Goal: Share content: Share content

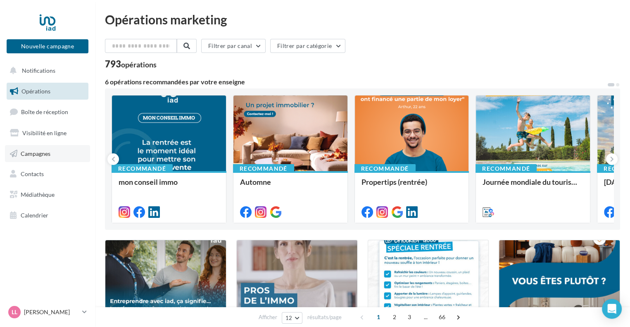
click at [37, 151] on span "Campagnes" at bounding box center [36, 153] width 30 height 7
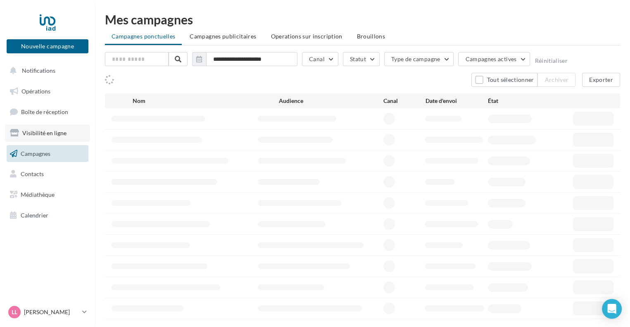
click at [41, 132] on span "Visibilité en ligne" at bounding box center [44, 132] width 44 height 7
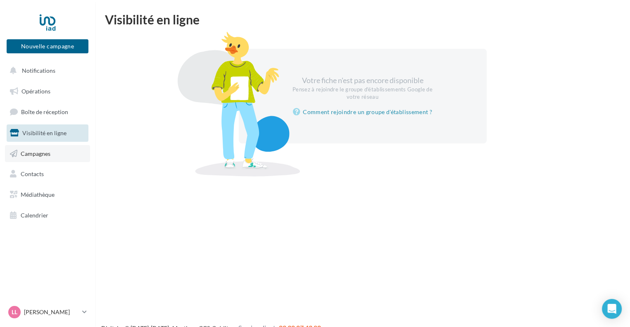
click at [36, 151] on span "Campagnes" at bounding box center [36, 153] width 30 height 7
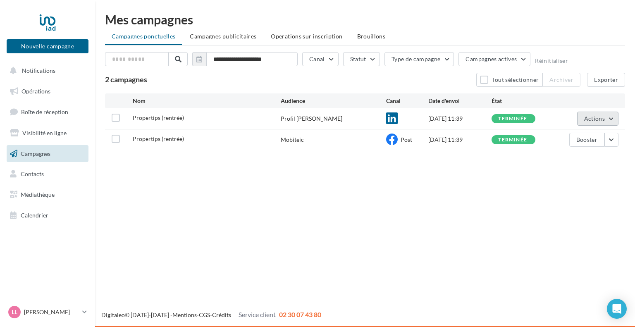
click at [592, 115] on span "Actions" at bounding box center [594, 118] width 21 height 7
click at [573, 138] on button "Voir les résultats" at bounding box center [577, 137] width 83 height 21
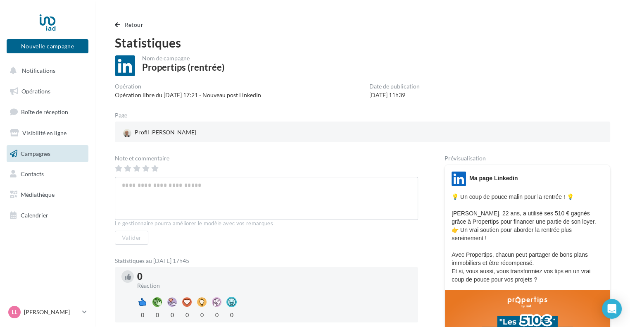
click at [159, 139] on div at bounding box center [363, 139] width 496 height 7
click at [43, 74] on span "Notifications" at bounding box center [38, 70] width 33 height 7
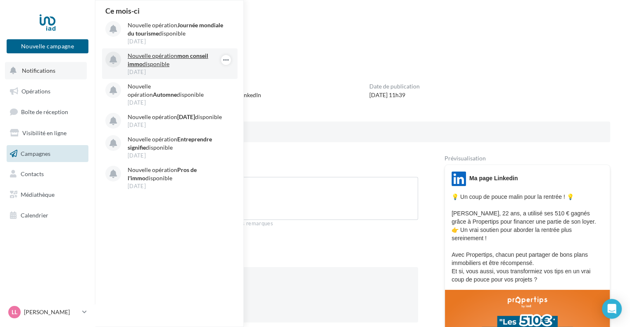
click at [159, 61] on p "Nouvelle opération mon conseil immo disponible" at bounding box center [176, 60] width 96 height 17
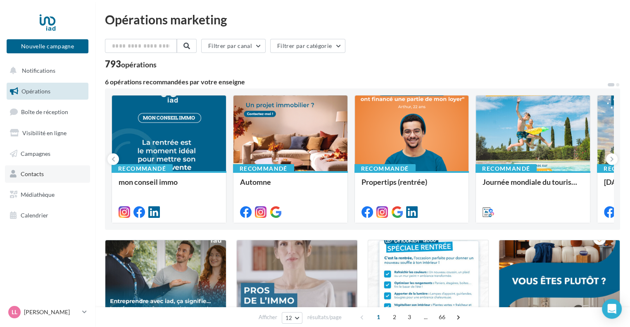
click at [40, 175] on span "Contacts" at bounding box center [32, 173] width 23 height 7
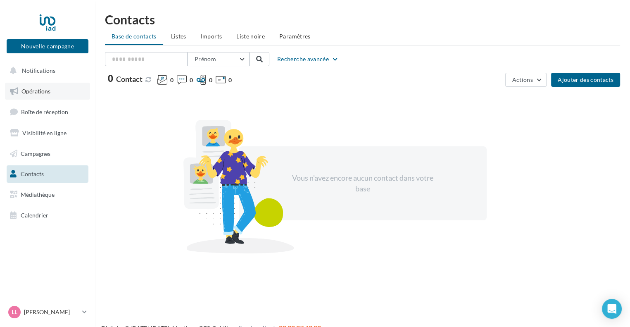
click at [36, 90] on span "Opérations" at bounding box center [35, 91] width 29 height 7
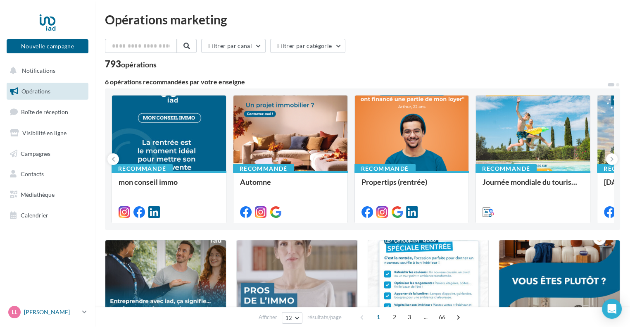
click at [47, 307] on div "[PERSON_NAME] [PERSON_NAME][EMAIL_ADDRESS][DOMAIN_NAME]" at bounding box center [43, 312] width 71 height 12
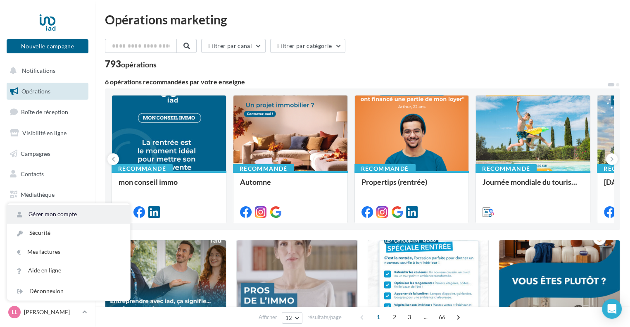
click at [47, 210] on link "Gérer mon compte" at bounding box center [68, 214] width 123 height 19
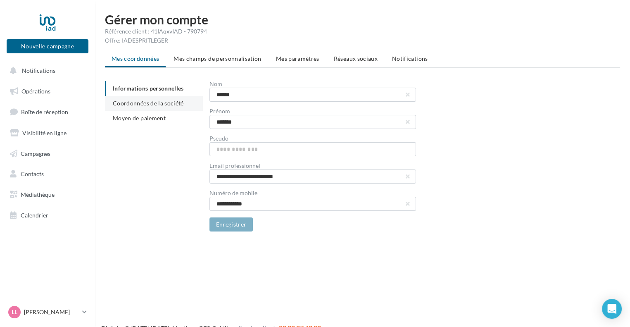
click at [150, 103] on span "Coordonnées de la société" at bounding box center [148, 103] width 71 height 7
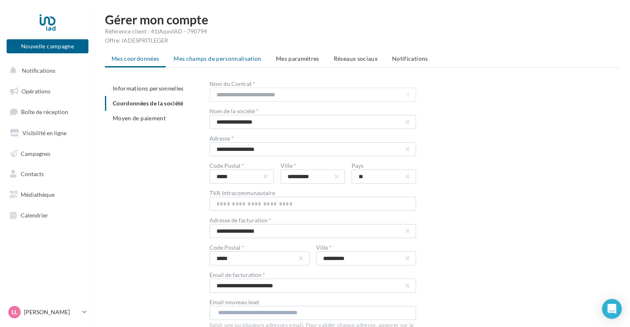
click at [256, 59] on span "Mes champs de personnalisation" at bounding box center [218, 58] width 88 height 7
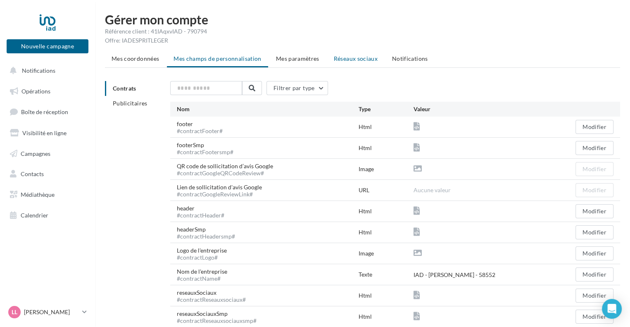
click at [357, 58] on span "Réseaux sociaux" at bounding box center [356, 58] width 44 height 7
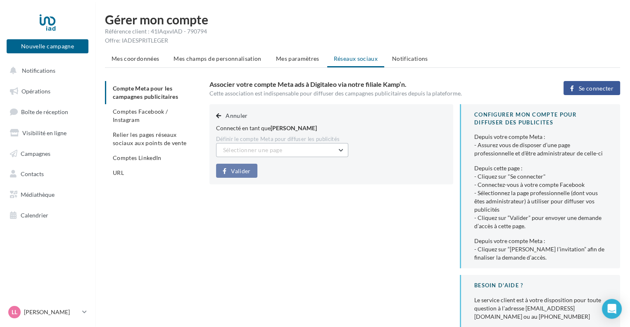
click at [232, 149] on span "Sélectionner une page" at bounding box center [252, 149] width 59 height 7
click at [192, 181] on div "Compte Meta pour les campagnes publicitaires Comptes Facebook / Instagram Relie…" at bounding box center [157, 137] width 105 height 112
click at [160, 109] on span "Comptes Facebook / Instagram" at bounding box center [140, 115] width 55 height 15
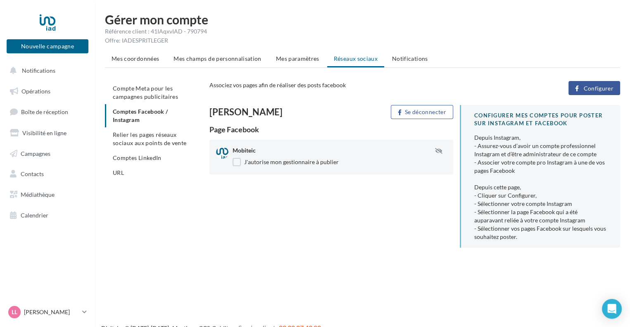
click at [594, 89] on span "Configurer" at bounding box center [599, 88] width 30 height 7
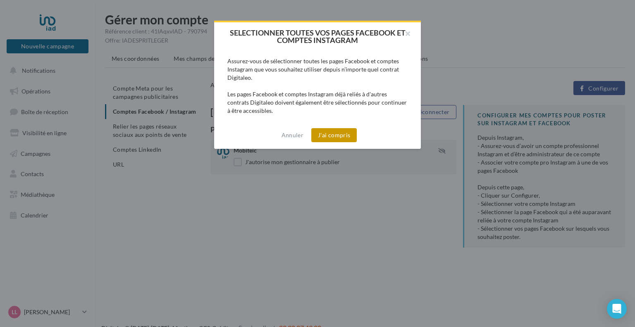
click at [329, 136] on button "J'ai compris" at bounding box center [333, 135] width 45 height 14
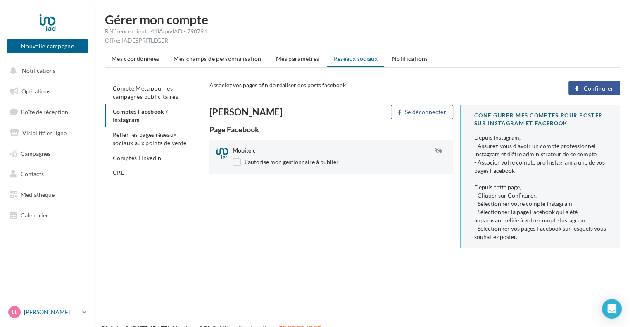
click at [50, 311] on p "[PERSON_NAME]" at bounding box center [51, 312] width 55 height 8
click at [142, 231] on div "Compte Meta pour les campagnes publicitaires Comptes Facebook / Instagram Relie…" at bounding box center [366, 167] width 522 height 173
click at [142, 158] on span "Comptes LinkedIn" at bounding box center [137, 157] width 49 height 7
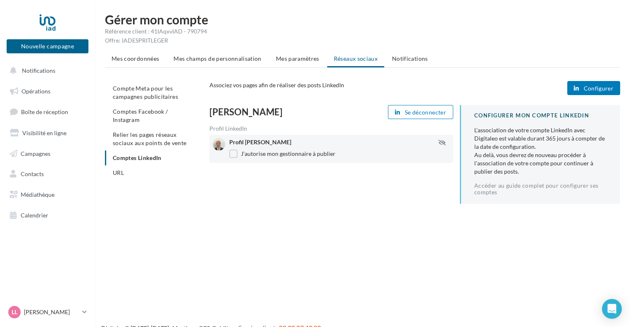
click at [587, 86] on span "Configurer" at bounding box center [599, 88] width 30 height 7
click at [597, 86] on span "Configurer" at bounding box center [599, 88] width 30 height 7
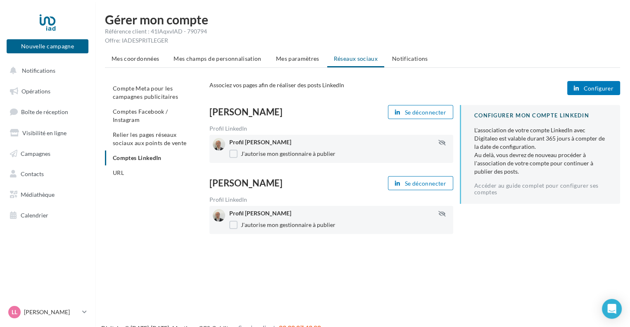
click at [589, 89] on span "Configurer" at bounding box center [599, 88] width 30 height 7
click at [122, 169] on span "URL" at bounding box center [118, 172] width 11 height 7
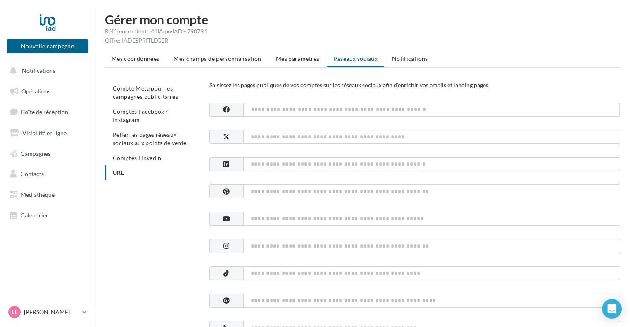
click at [258, 109] on input at bounding box center [432, 110] width 377 height 14
click at [273, 111] on input at bounding box center [432, 110] width 377 height 14
paste input "**********"
type input "**********"
click at [266, 165] on input at bounding box center [432, 164] width 377 height 14
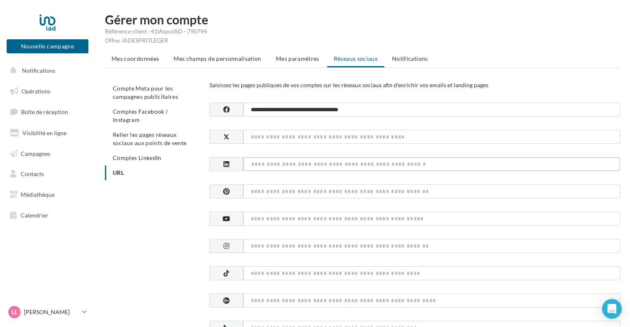
click at [272, 166] on input at bounding box center [432, 164] width 377 height 14
paste input "**********"
type input "**********"
click at [253, 301] on input at bounding box center [432, 301] width 377 height 14
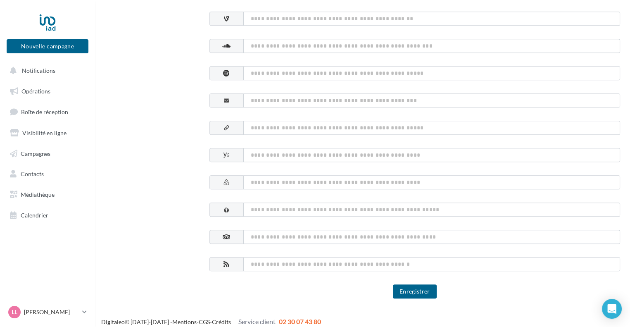
scroll to position [425, 0]
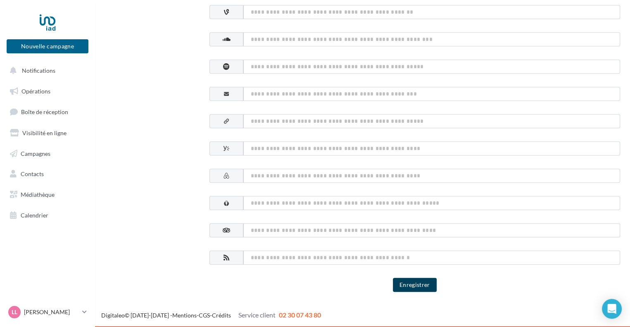
click at [413, 285] on button "Enregistrer" at bounding box center [415, 285] width 44 height 14
click at [45, 69] on span "Notifications" at bounding box center [38, 70] width 33 height 7
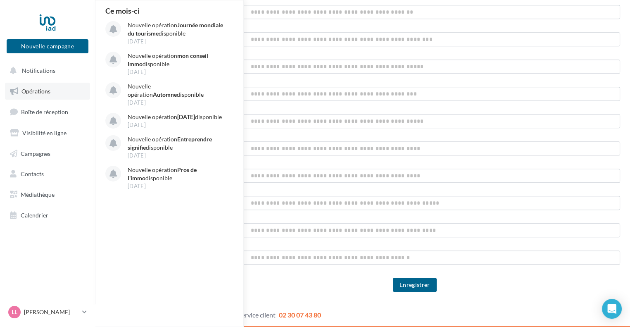
click at [36, 89] on span "Opérations" at bounding box center [35, 91] width 29 height 7
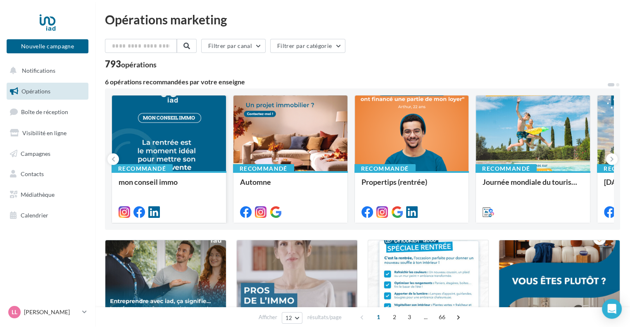
click at [185, 119] on div at bounding box center [169, 134] width 114 height 76
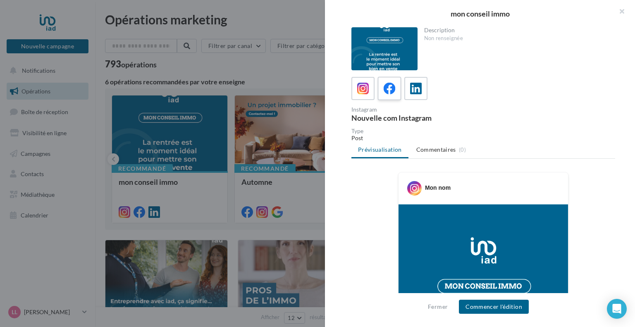
click at [382, 91] on div at bounding box center [389, 88] width 15 height 15
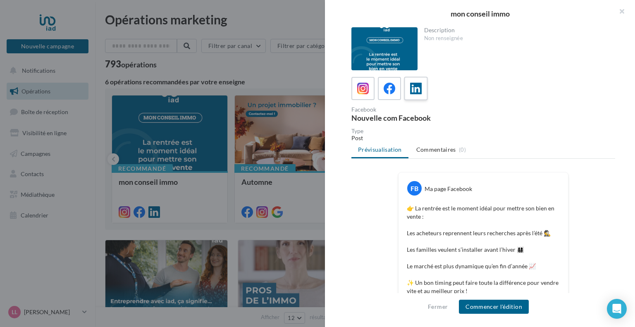
click at [413, 91] on icon at bounding box center [416, 89] width 12 height 12
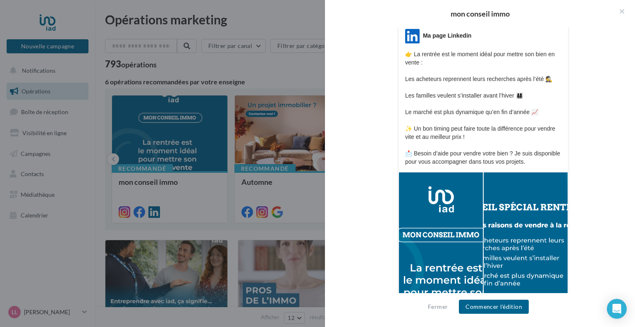
scroll to position [210, 0]
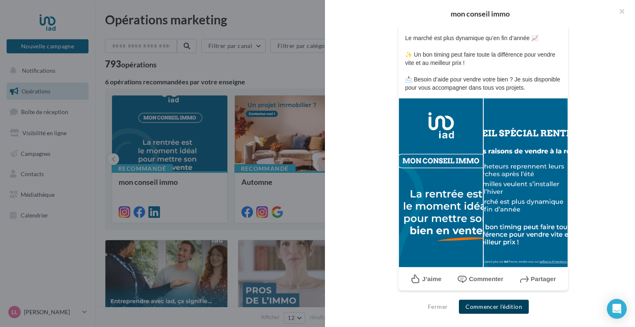
click at [486, 303] on button "Commencer l'édition" at bounding box center [494, 307] width 70 height 14
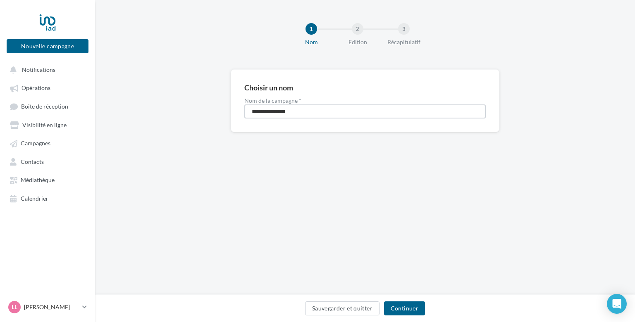
click at [323, 110] on input "**********" at bounding box center [364, 112] width 241 height 14
type input "**********"
click at [400, 303] on button "Continuer" at bounding box center [404, 309] width 41 height 14
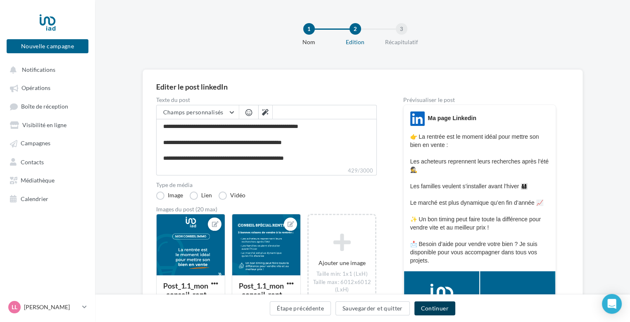
click at [437, 309] on button "Continuer" at bounding box center [435, 309] width 41 height 14
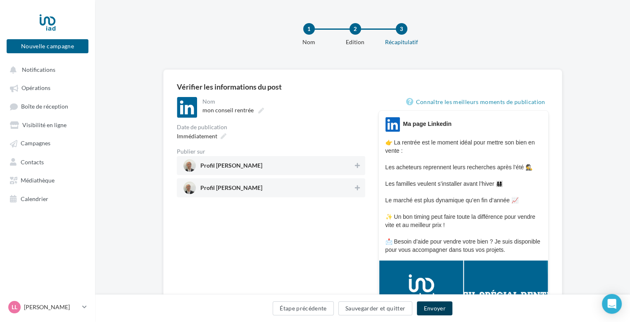
click at [439, 309] on button "Envoyer" at bounding box center [434, 309] width 35 height 14
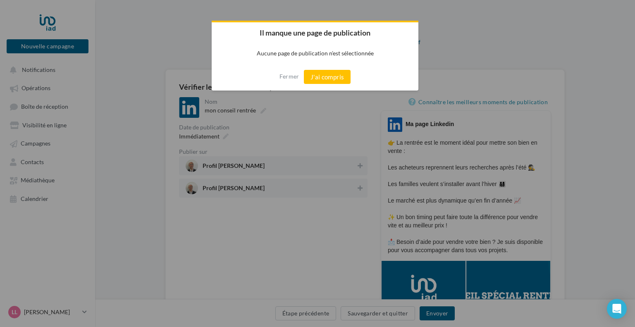
click at [310, 137] on div at bounding box center [317, 163] width 635 height 327
click at [291, 169] on div at bounding box center [317, 163] width 635 height 327
click at [297, 189] on div at bounding box center [317, 163] width 635 height 327
click at [289, 79] on button "Fermer" at bounding box center [289, 76] width 20 height 13
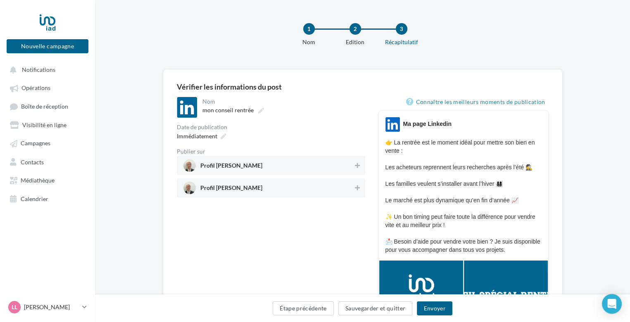
click at [277, 187] on span "Profil [PERSON_NAME]" at bounding box center [269, 188] width 170 height 12
click at [435, 309] on button "Envoyer" at bounding box center [434, 309] width 35 height 14
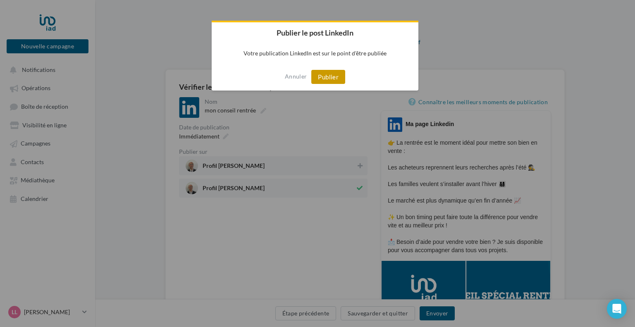
click at [331, 80] on button "Publier" at bounding box center [328, 77] width 34 height 14
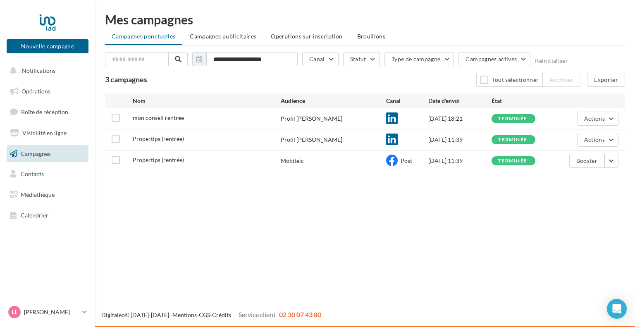
click at [304, 142] on div "Profil [PERSON_NAME]" at bounding box center [312, 140] width 62 height 8
click at [117, 139] on label at bounding box center [116, 139] width 8 height 8
click at [613, 141] on button "Actions" at bounding box center [597, 140] width 41 height 14
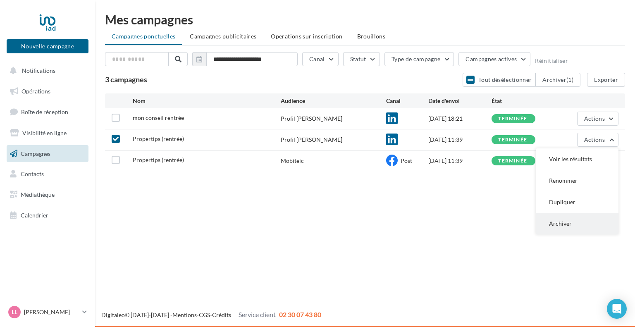
click at [565, 223] on button "Archiver" at bounding box center [577, 223] width 83 height 21
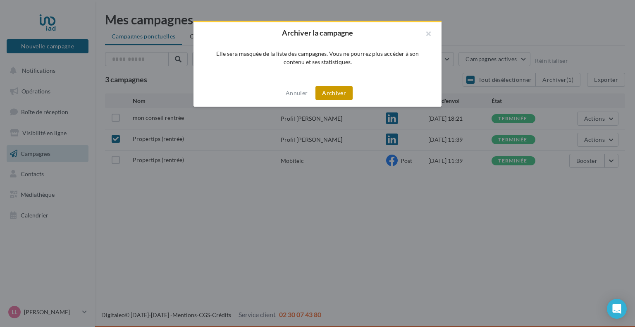
click at [342, 92] on button "Archiver" at bounding box center [333, 93] width 37 height 14
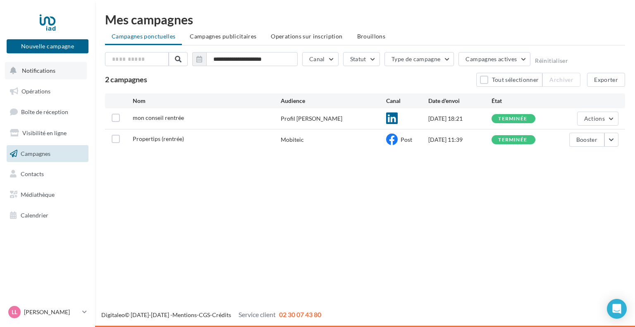
click at [45, 69] on span "Notifications" at bounding box center [38, 70] width 33 height 7
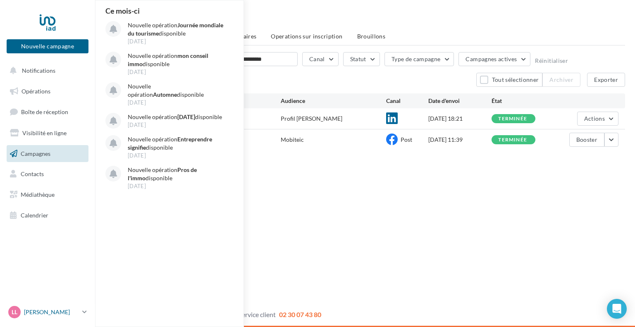
click at [49, 306] on div "LL Laurent LECOIN laurent.lecoin@iadfrance.fr" at bounding box center [43, 312] width 71 height 12
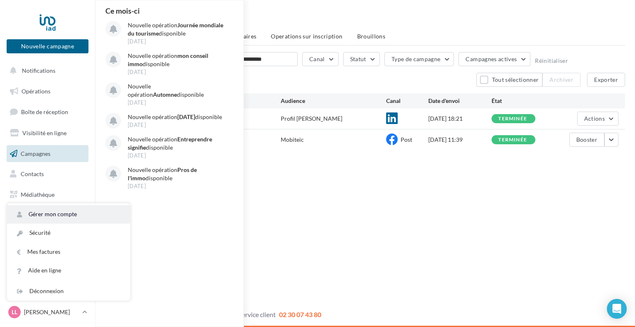
click at [55, 215] on link "Gérer mon compte" at bounding box center [68, 214] width 123 height 19
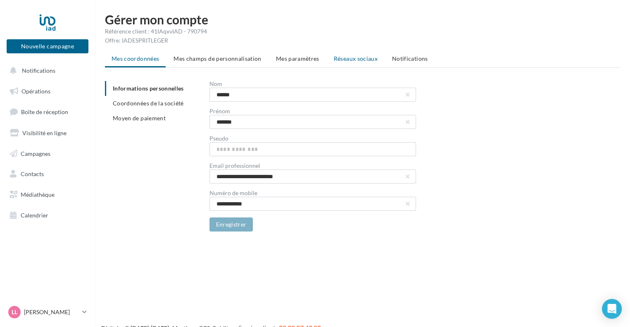
click at [344, 57] on span "Réseaux sociaux" at bounding box center [356, 58] width 44 height 7
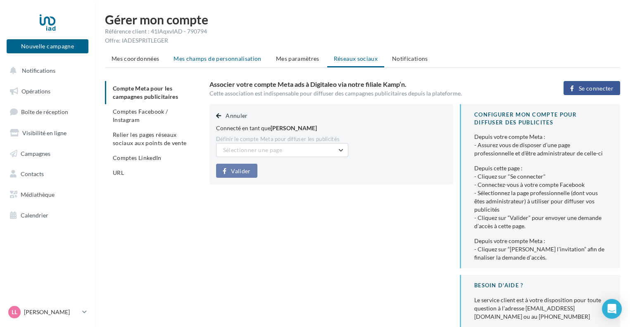
click at [218, 56] on span "Mes champs de personnalisation" at bounding box center [218, 58] width 88 height 7
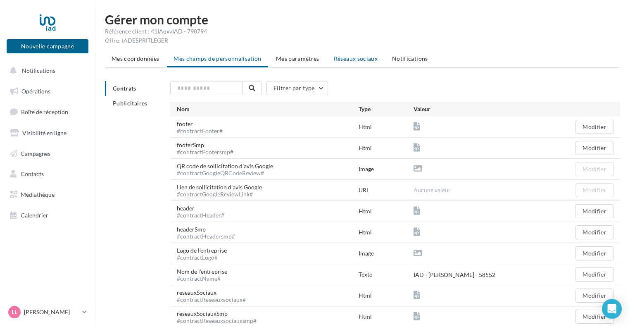
click at [346, 62] on span "Réseaux sociaux" at bounding box center [356, 58] width 44 height 7
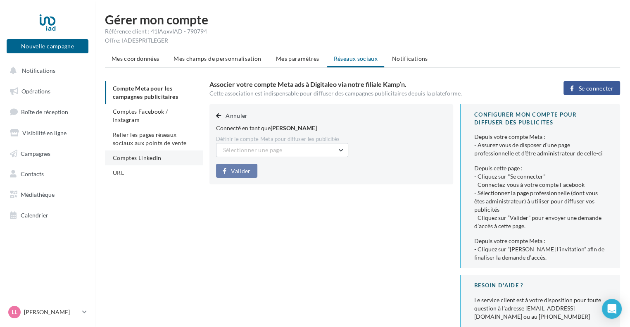
click at [146, 154] on span "Comptes LinkedIn" at bounding box center [137, 157] width 49 height 7
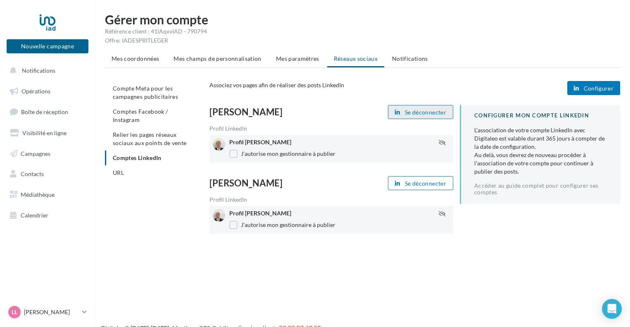
click at [425, 112] on span "Se déconnecter" at bounding box center [425, 112] width 41 height 7
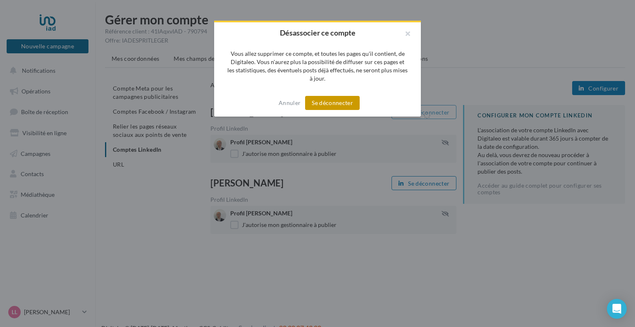
click at [334, 101] on button "Se déconnecter" at bounding box center [332, 103] width 55 height 14
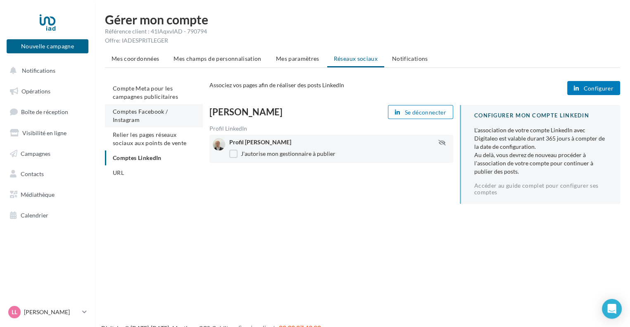
click at [159, 111] on span "Comptes Facebook / Instagram" at bounding box center [140, 115] width 55 height 15
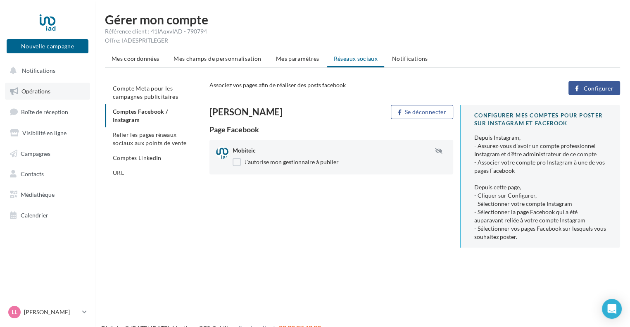
click at [41, 89] on span "Opérations" at bounding box center [35, 91] width 29 height 7
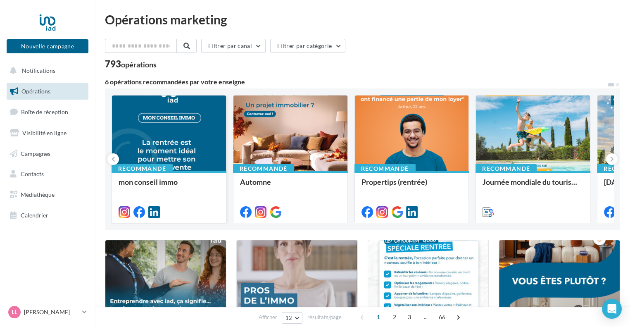
click at [201, 135] on div at bounding box center [169, 134] width 114 height 76
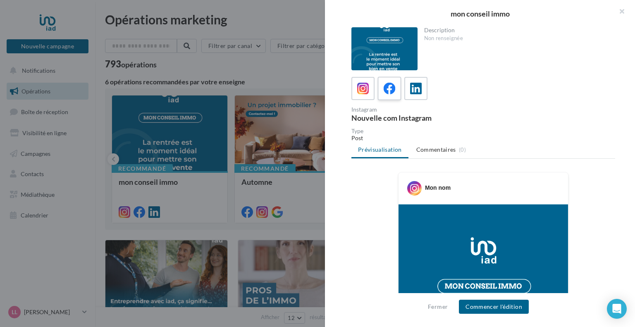
click at [386, 91] on icon at bounding box center [390, 89] width 12 height 12
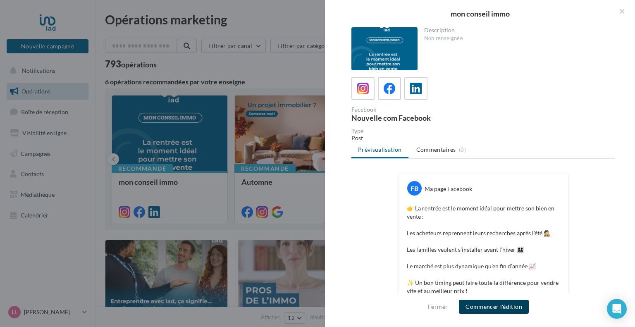
click at [492, 304] on button "Commencer l'édition" at bounding box center [494, 307] width 70 height 14
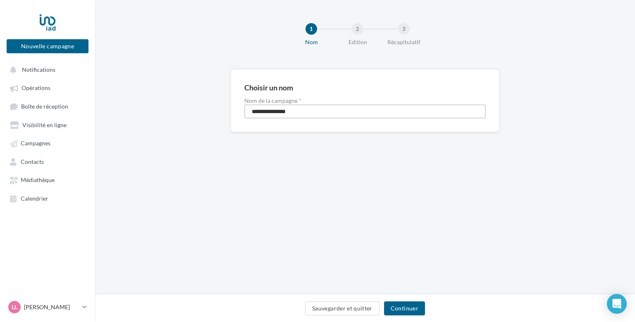
click at [288, 109] on input "**********" at bounding box center [364, 112] width 241 height 14
click at [305, 107] on input "**********" at bounding box center [364, 112] width 241 height 14
type input "**********"
click at [402, 304] on button "Continuer" at bounding box center [404, 309] width 41 height 14
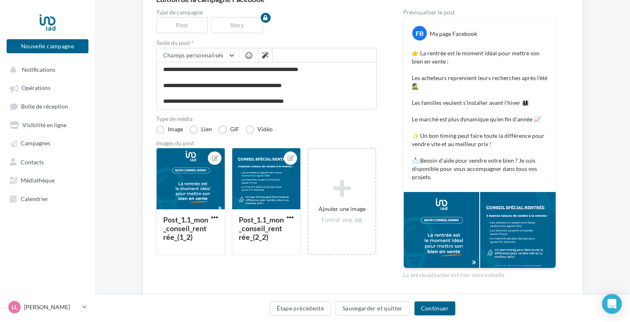
scroll to position [73, 0]
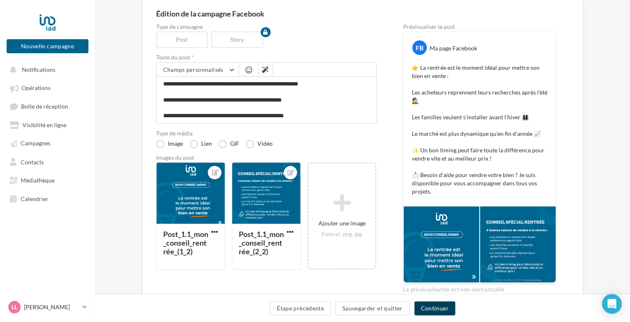
click at [438, 306] on button "Continuer" at bounding box center [435, 309] width 41 height 14
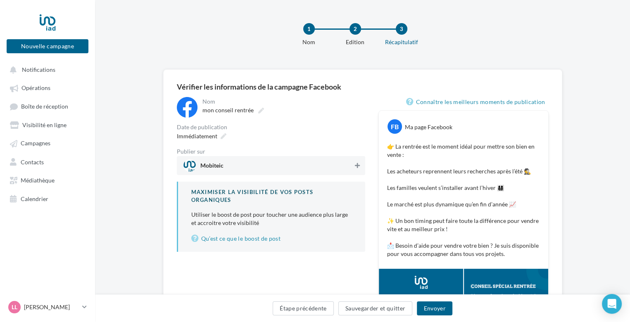
click at [356, 168] on icon at bounding box center [357, 166] width 5 height 6
click at [434, 309] on button "Envoyer" at bounding box center [434, 309] width 35 height 14
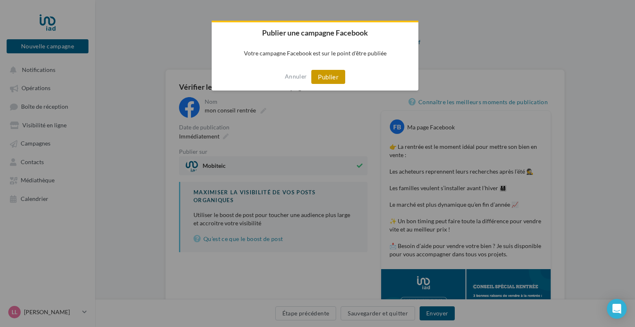
click at [333, 71] on button "Publier" at bounding box center [328, 77] width 34 height 14
